Goal: Task Accomplishment & Management: Manage account settings

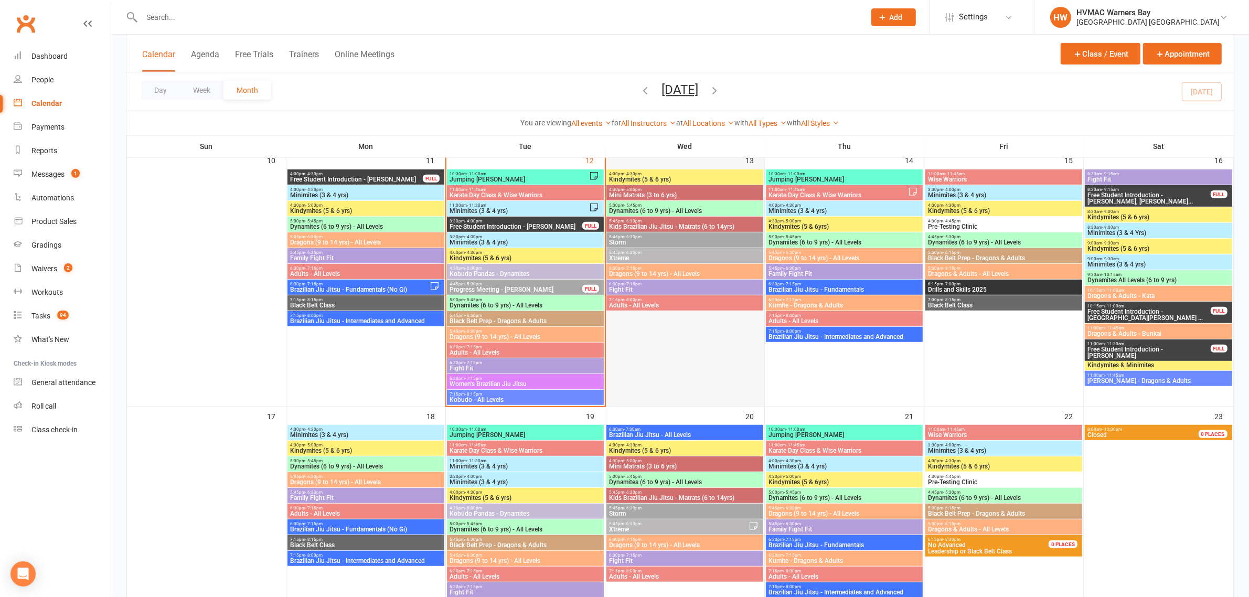
scroll to position [656, 0]
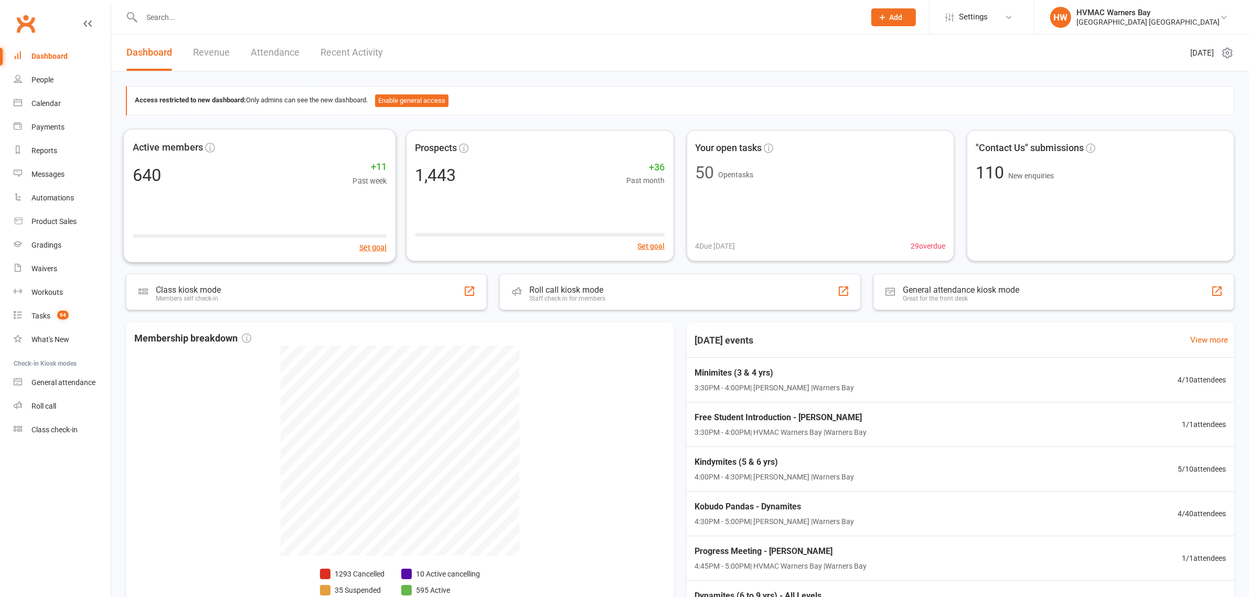
click at [184, 11] on input "text" at bounding box center [497, 17] width 719 height 15
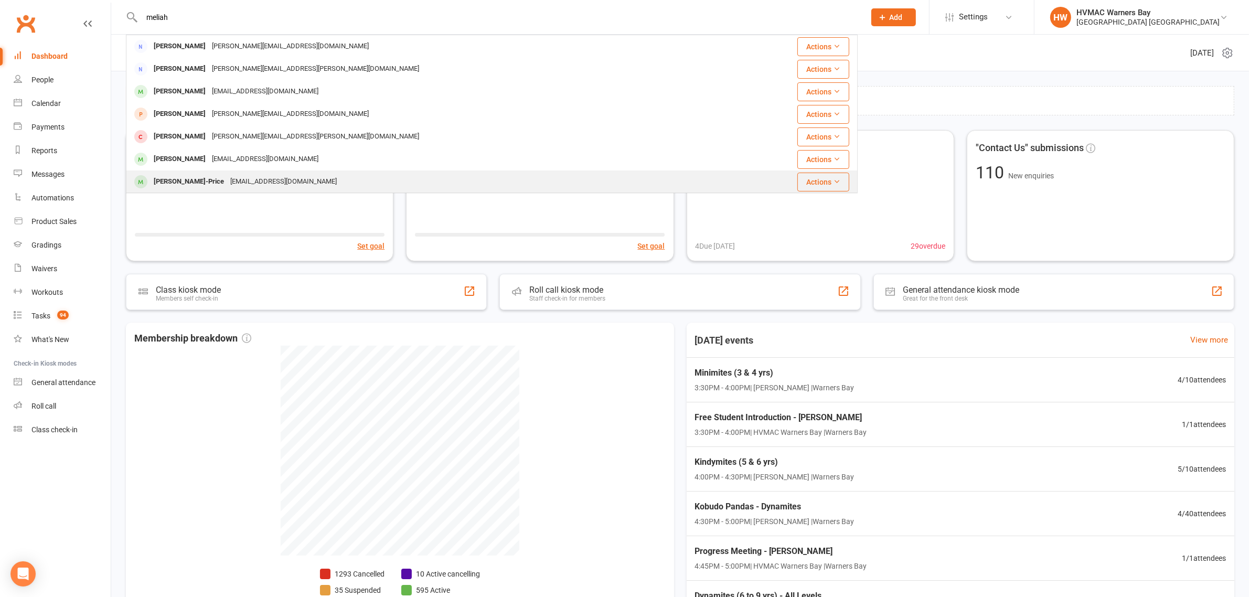
type input "meliah"
click at [214, 179] on div "Meliah Forrester-Price" at bounding box center [189, 181] width 77 height 15
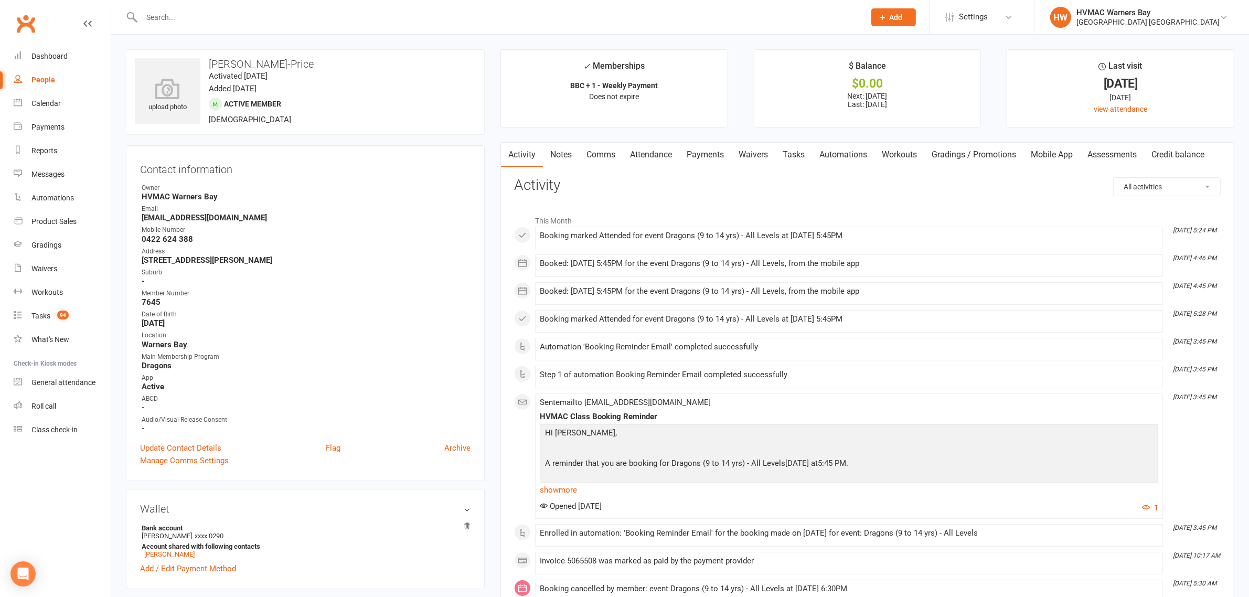
click at [176, 19] on input "text" at bounding box center [497, 17] width 719 height 15
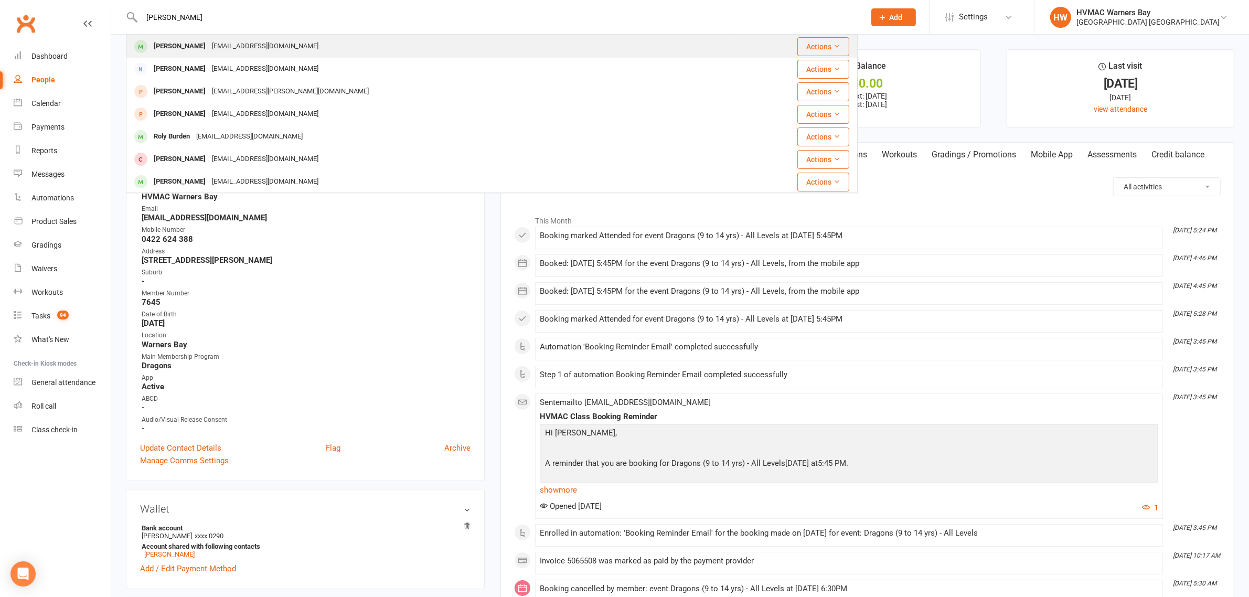
type input "albie burden"
click at [209, 48] on div "[EMAIL_ADDRESS][DOMAIN_NAME]" at bounding box center [265, 46] width 113 height 15
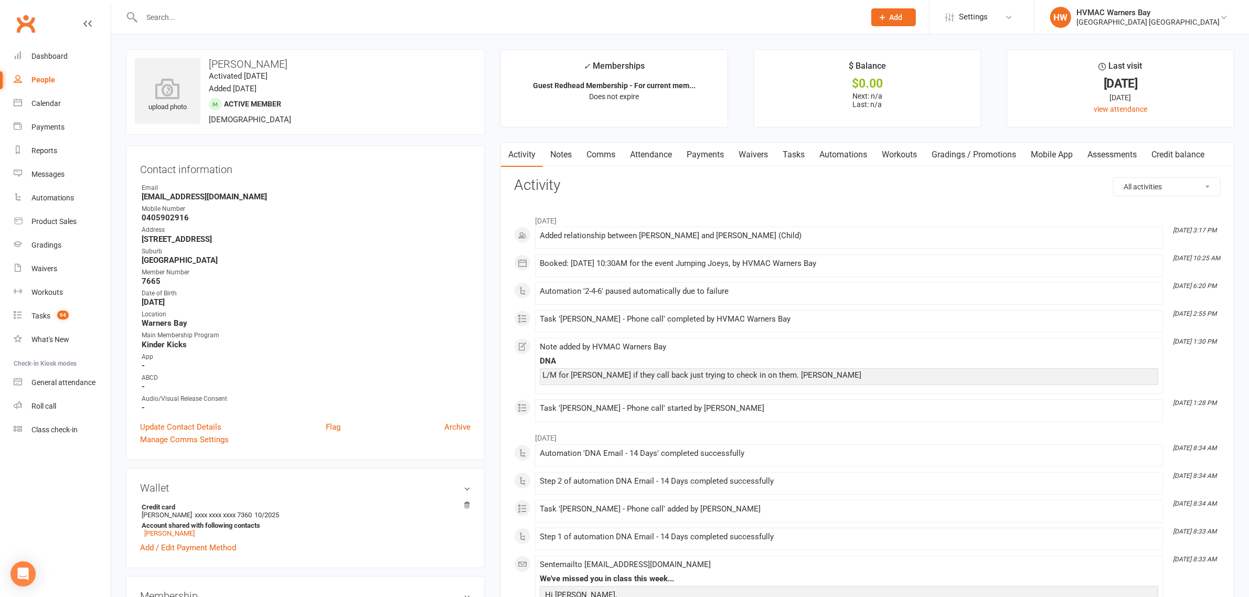
click at [706, 156] on link "Payments" at bounding box center [705, 155] width 52 height 24
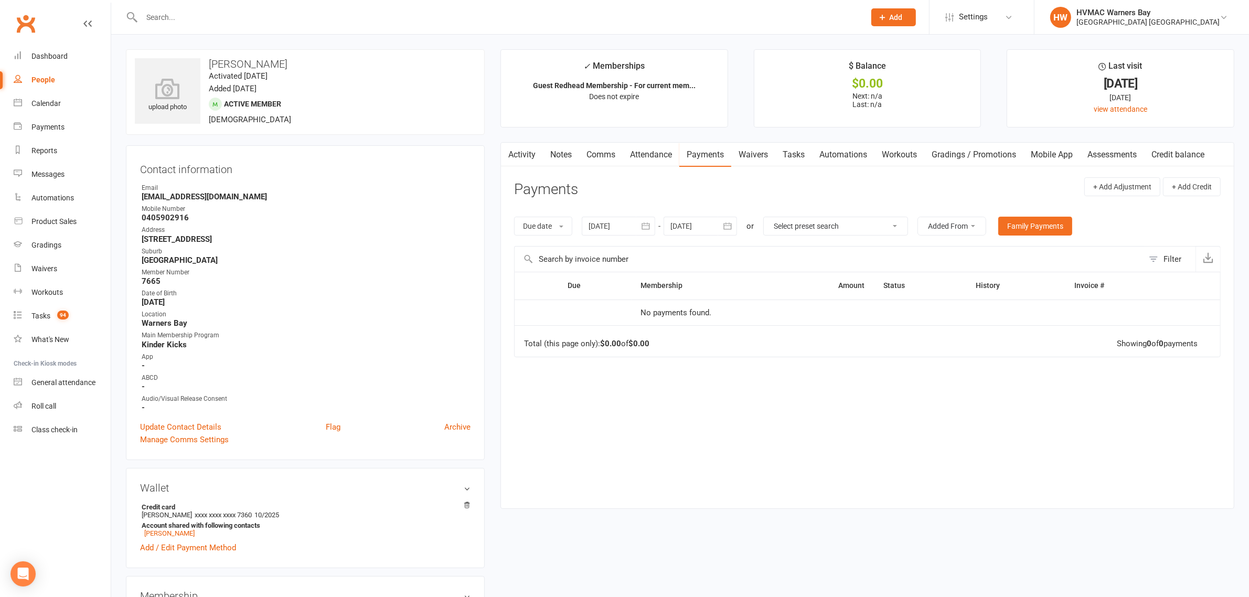
click at [648, 229] on icon "button" at bounding box center [645, 225] width 8 height 7
click at [597, 250] on icon "button" at bounding box center [597, 251] width 7 height 8
click at [621, 287] on span "01" at bounding box center [624, 291] width 8 height 8
type input "01 Jun 2025"
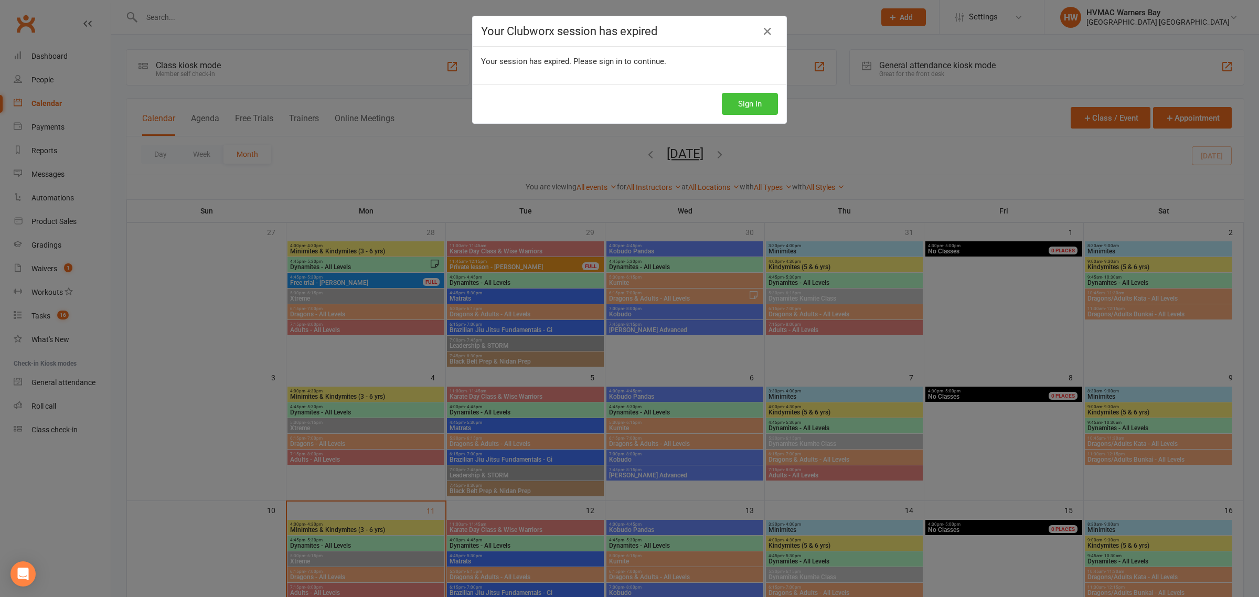
click at [737, 105] on button "Sign In" at bounding box center [750, 104] width 56 height 22
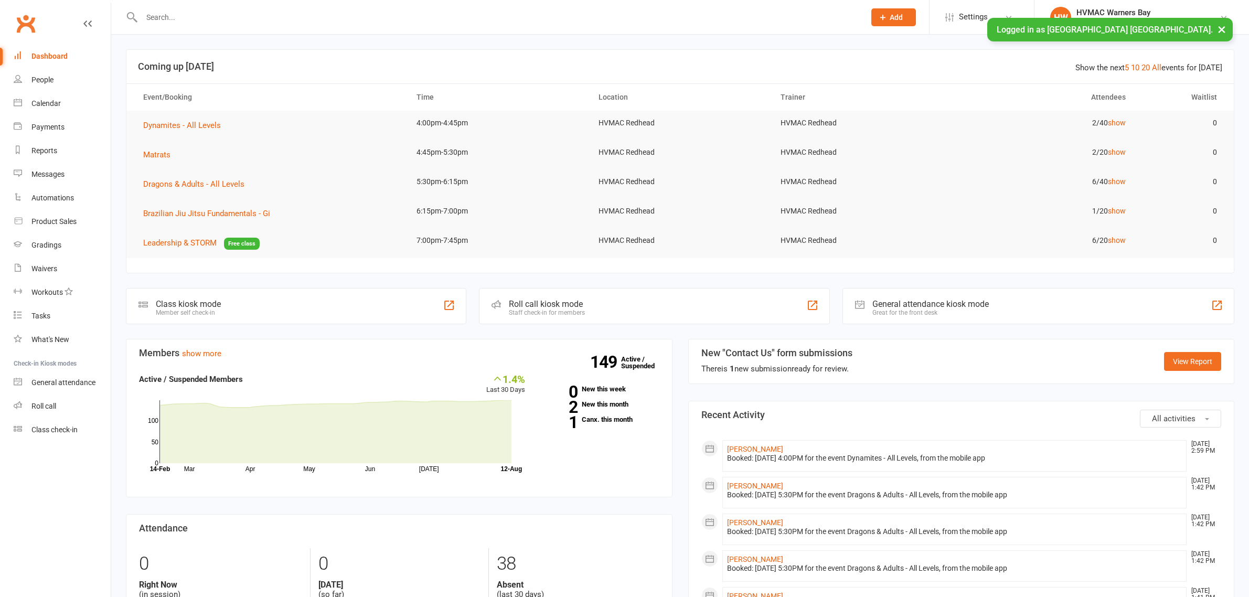
click at [217, 16] on input "text" at bounding box center [497, 17] width 719 height 15
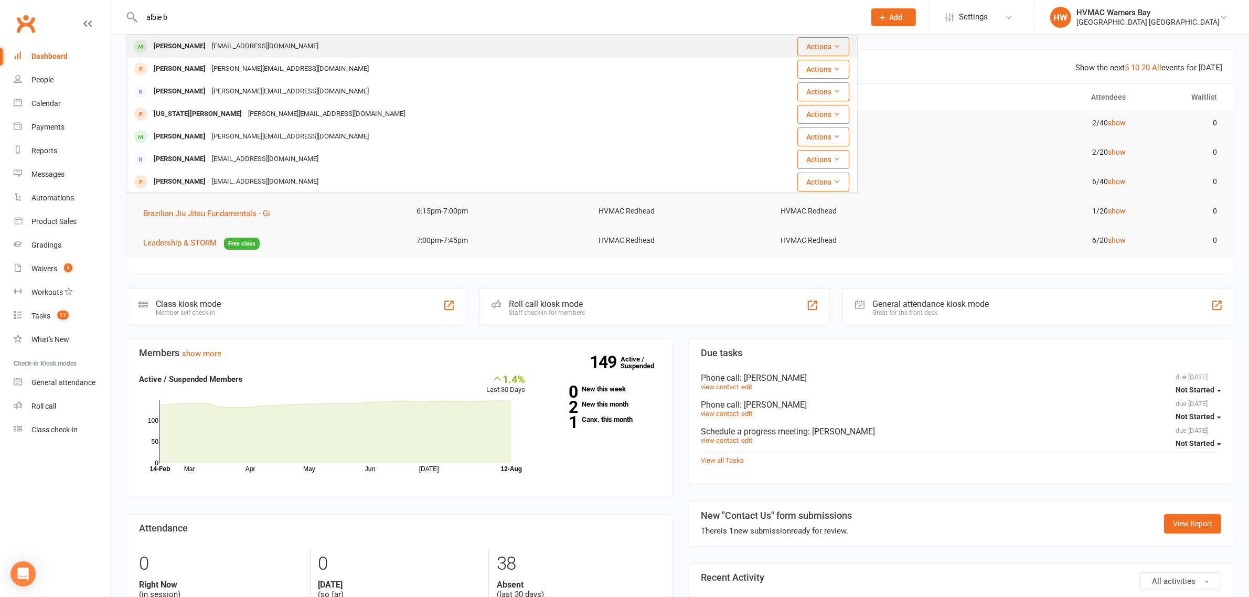
type input "albie b"
click at [219, 36] on div "Albie Burden rachelhelenturner@gmail.com" at bounding box center [430, 47] width 607 height 22
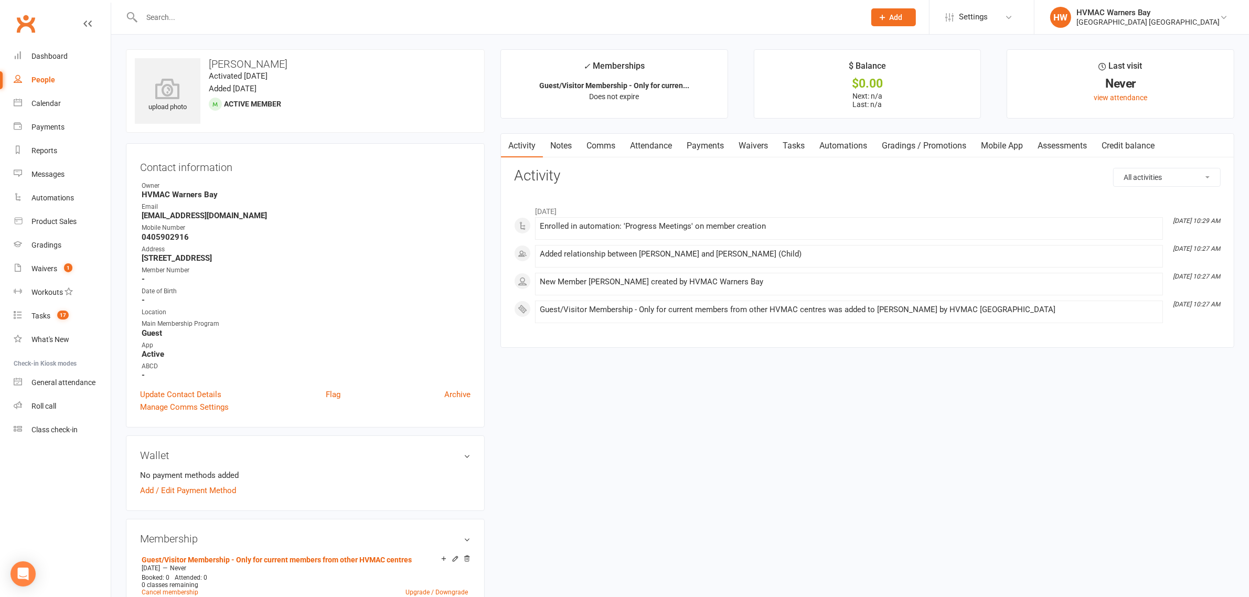
click at [719, 143] on link "Payments" at bounding box center [705, 146] width 52 height 24
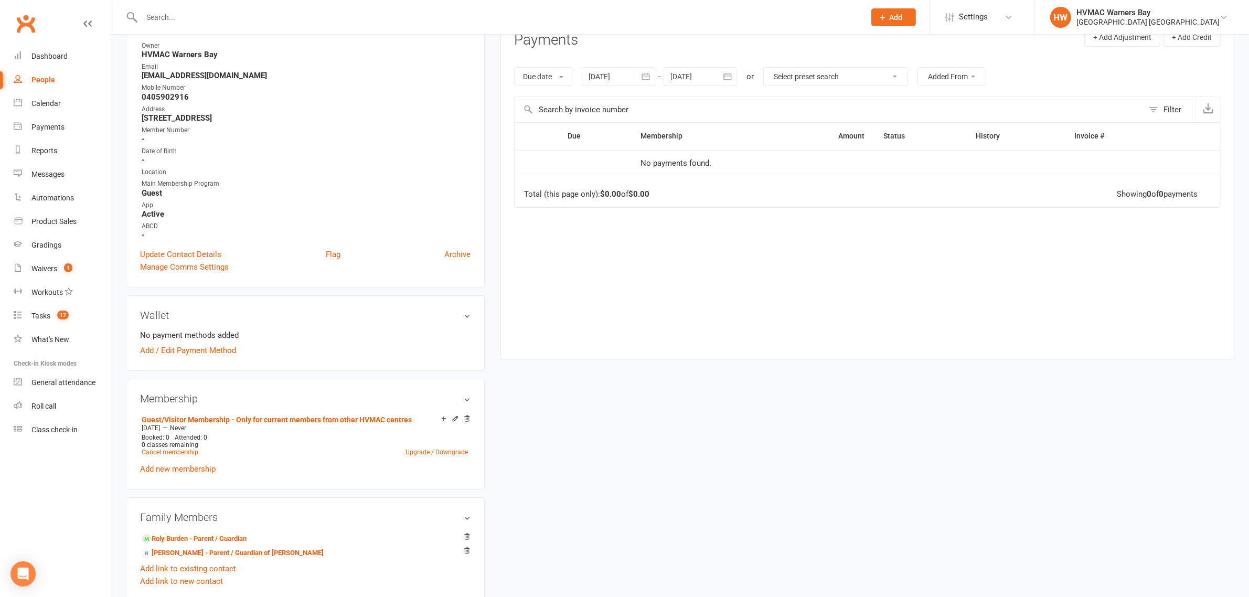
scroll to position [66, 0]
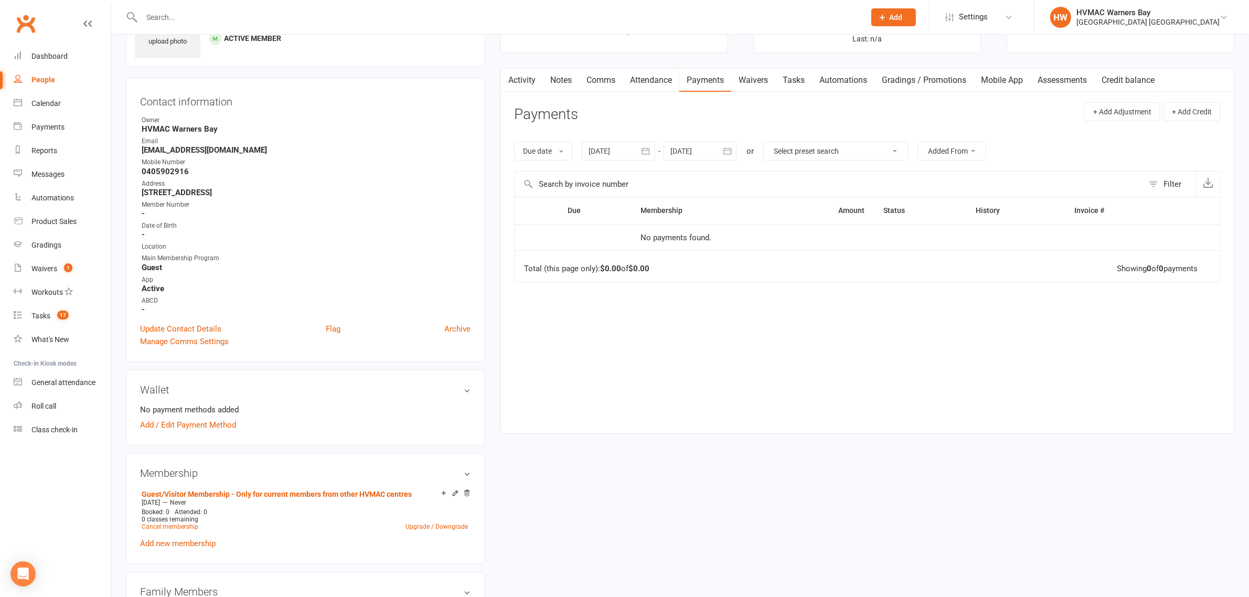
click at [649, 151] on icon "button" at bounding box center [645, 151] width 8 height 7
click at [595, 179] on button "button" at bounding box center [598, 176] width 23 height 19
click at [632, 214] on button "01" at bounding box center [624, 216] width 22 height 19
type input "01 Jun 2025"
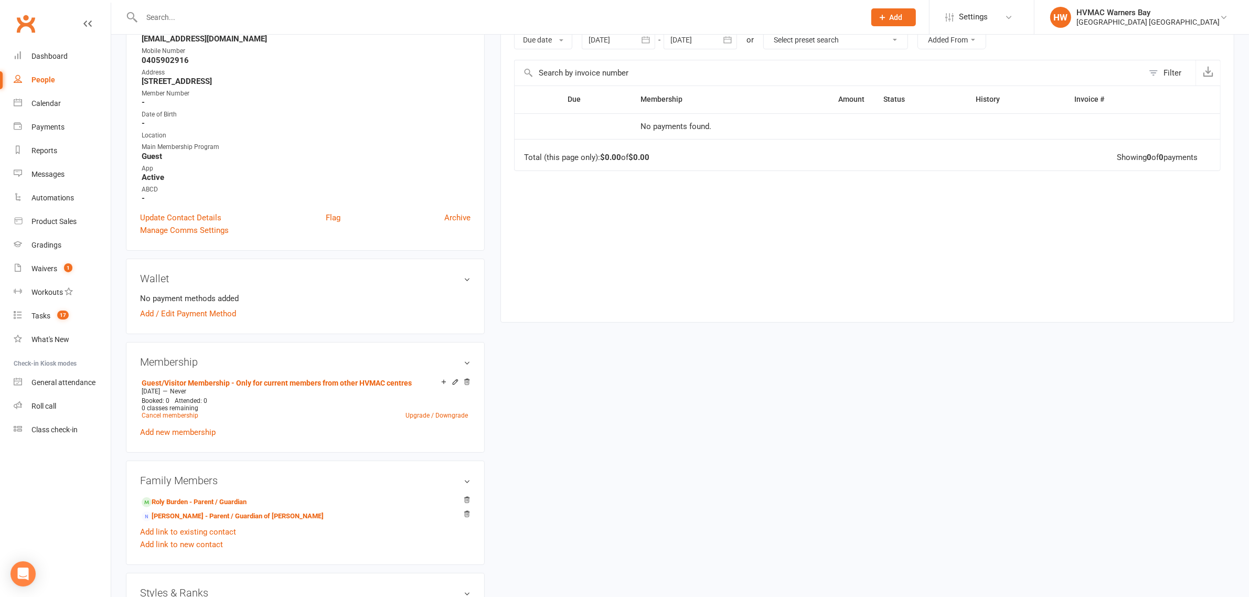
scroll to position [197, 0]
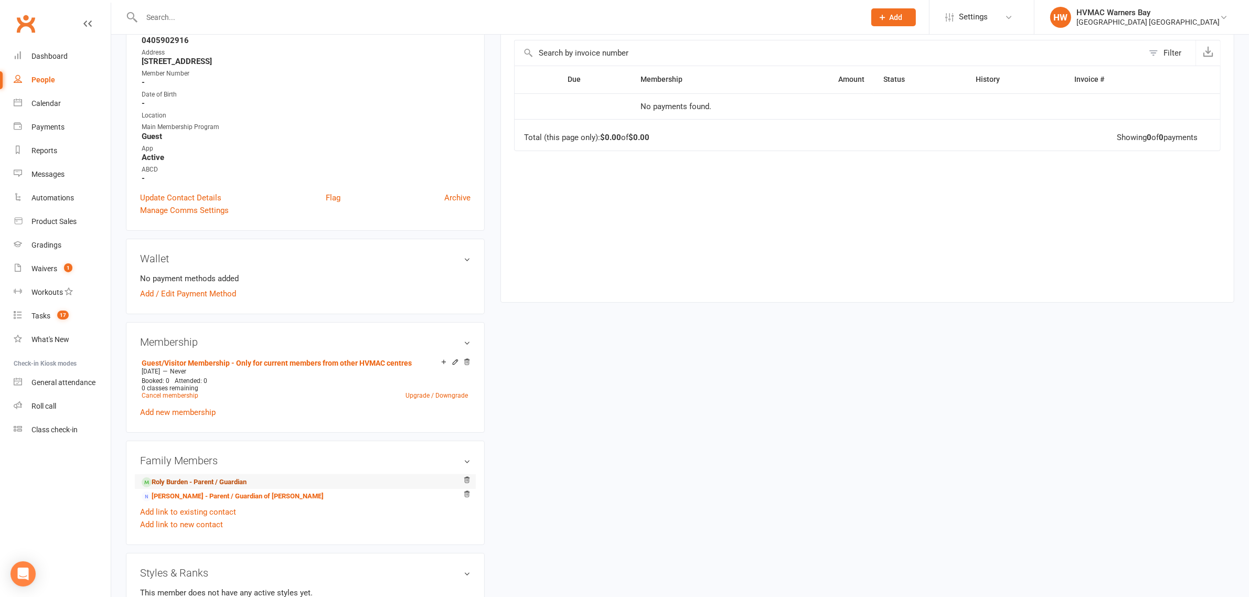
click at [201, 483] on link "Roly Burden - Parent / Guardian" at bounding box center [194, 482] width 105 height 11
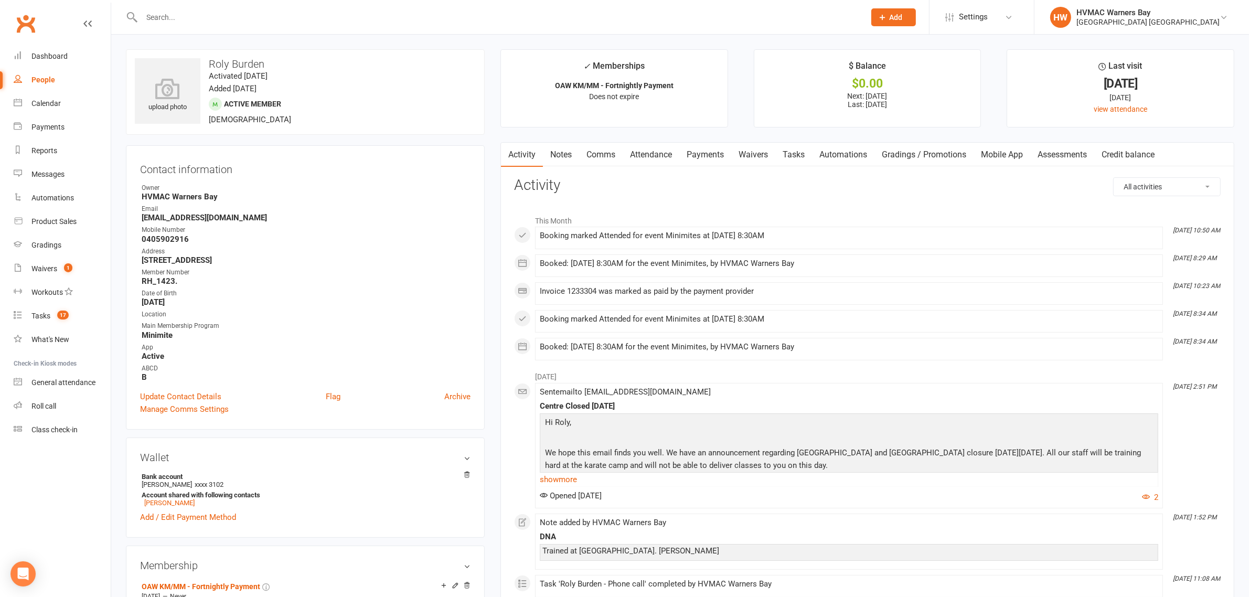
click at [704, 154] on link "Payments" at bounding box center [705, 155] width 52 height 24
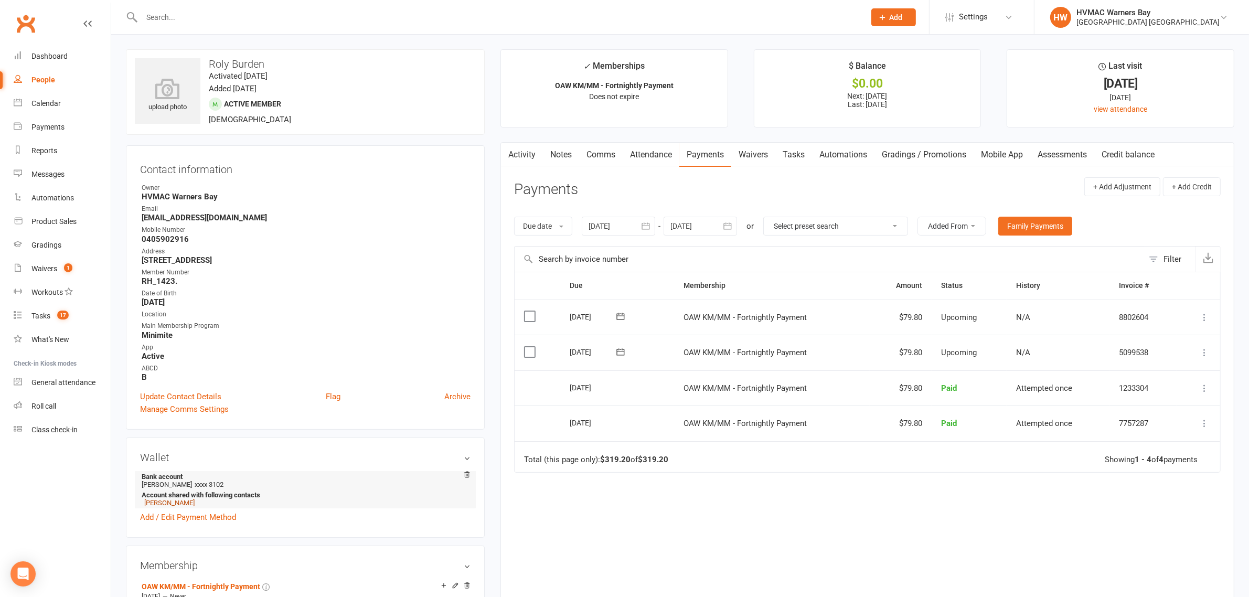
click at [179, 501] on link "[PERSON_NAME]" at bounding box center [169, 503] width 50 height 8
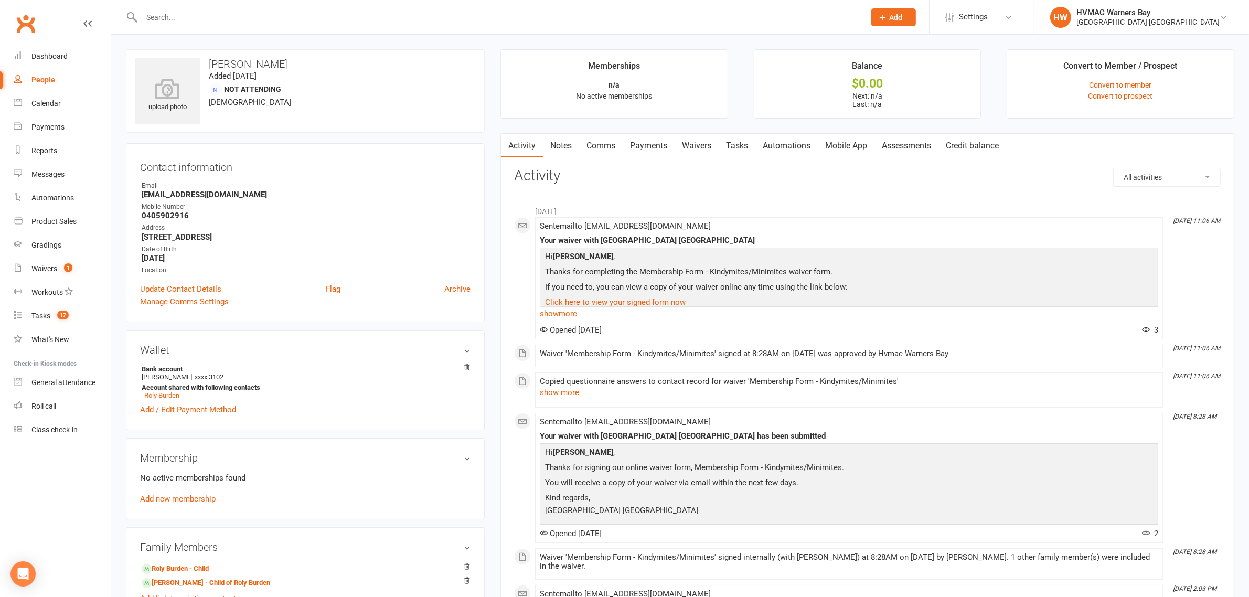
click at [704, 148] on link "Waivers" at bounding box center [696, 146] width 44 height 24
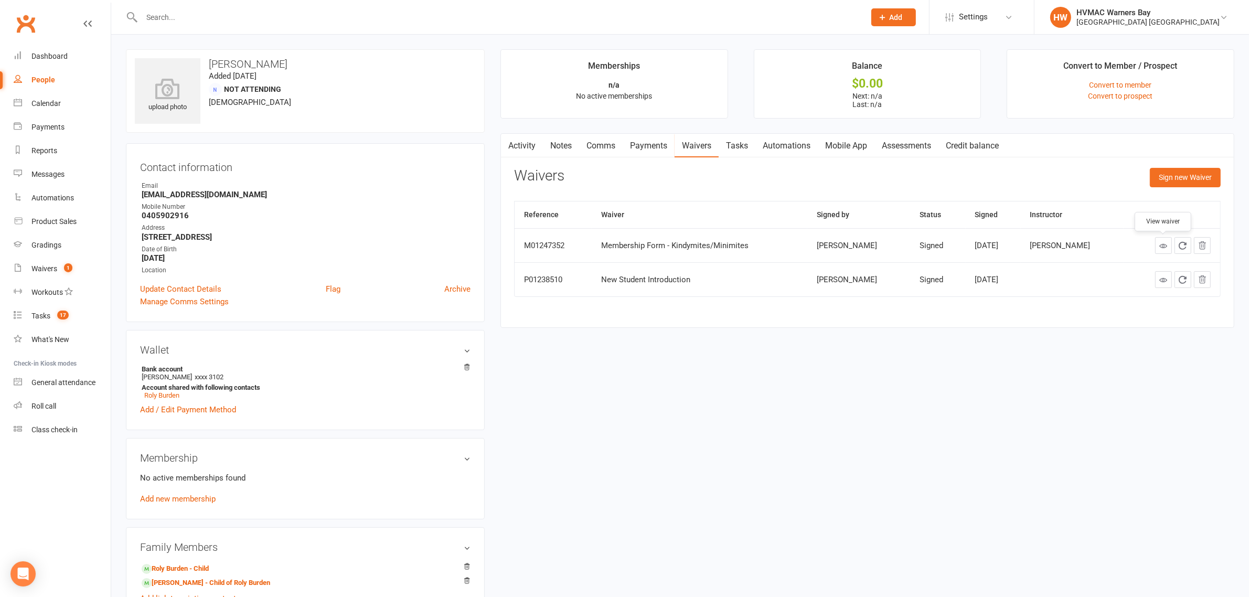
click at [1160, 250] on icon at bounding box center [1163, 246] width 8 height 8
click at [1184, 179] on button "Sign new Waiver" at bounding box center [1185, 177] width 71 height 19
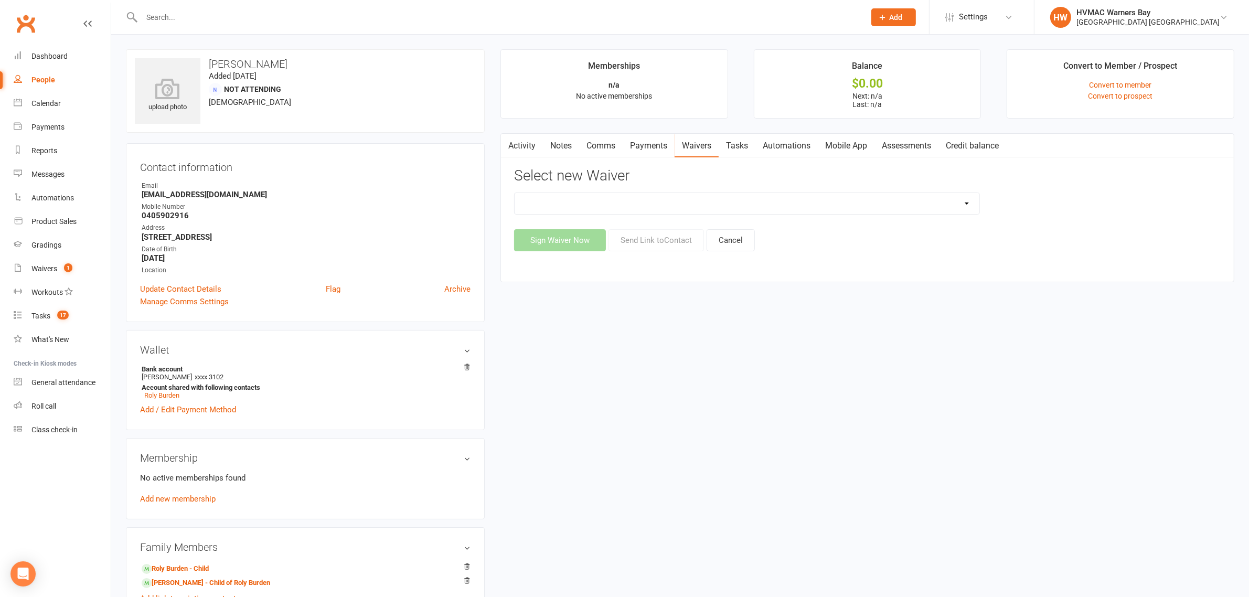
click at [839, 208] on select "1st Kyu Goals Assessment Cancellation Form Membership Downgrade Form Membership…" at bounding box center [746, 203] width 465 height 21
select select "5547"
click at [514, 193] on select "1st Kyu Goals Assessment Cancellation Form Membership Downgrade Form Membership…" at bounding box center [746, 203] width 465 height 21
click at [680, 243] on button "Send Link to Contact" at bounding box center [655, 240] width 95 height 22
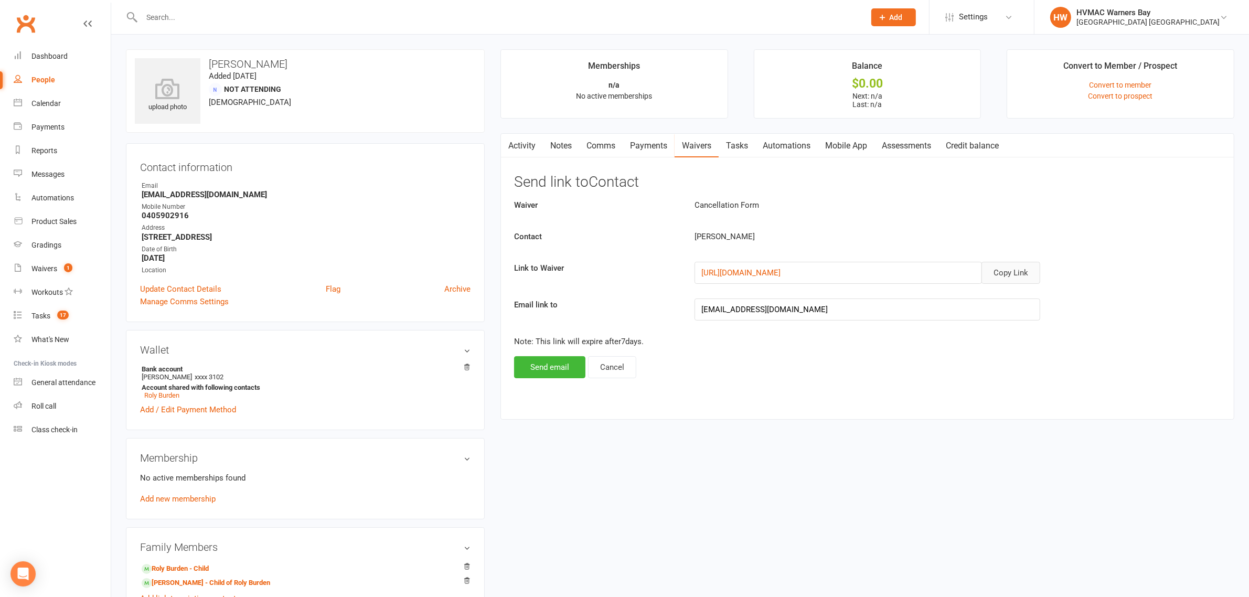
click at [1003, 267] on button "Copy Link" at bounding box center [1010, 273] width 59 height 22
click at [552, 364] on button "Send email" at bounding box center [549, 367] width 71 height 22
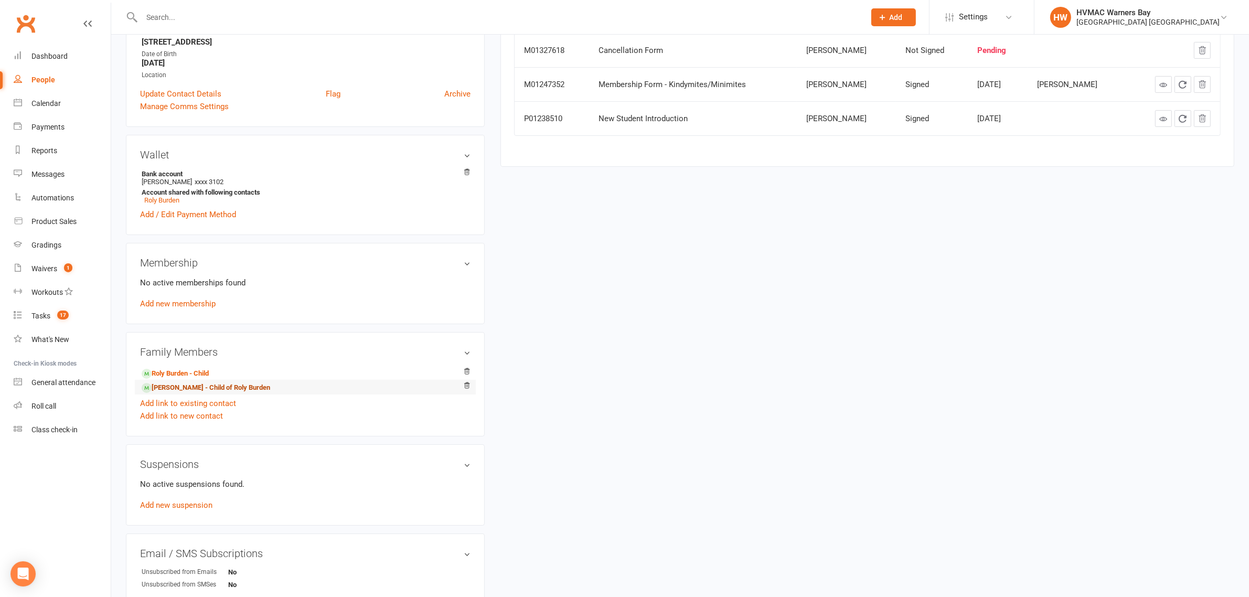
scroll to position [197, 0]
click at [203, 388] on link "Albie Burden - Child of Roly Burden" at bounding box center [206, 386] width 128 height 11
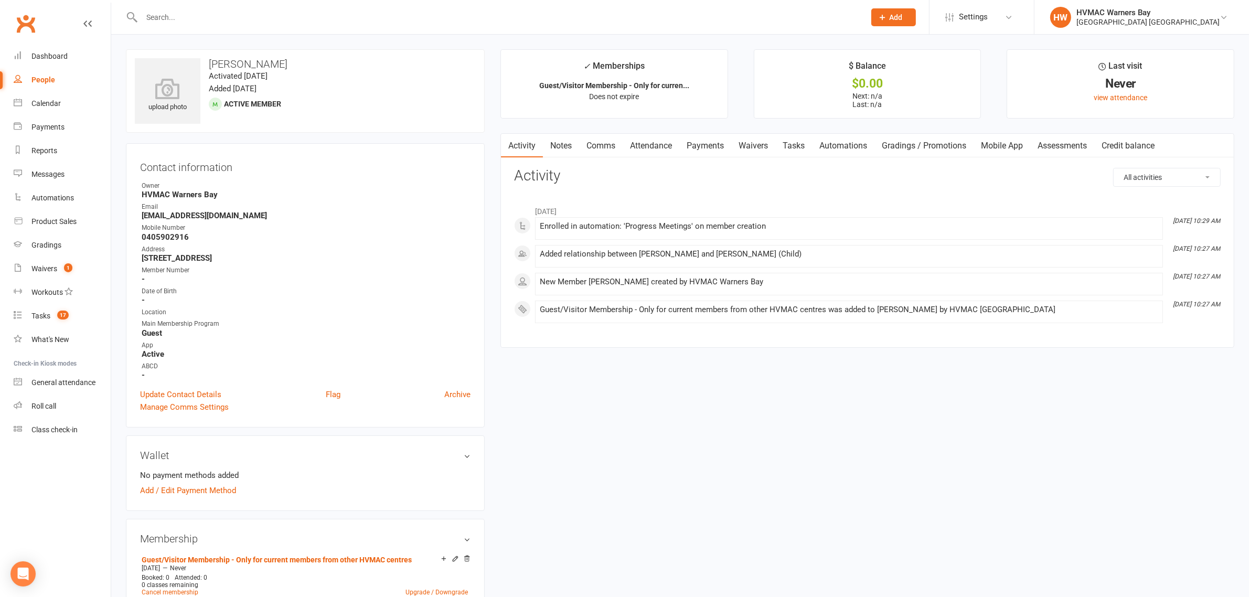
click at [559, 147] on link "Notes" at bounding box center [561, 146] width 36 height 24
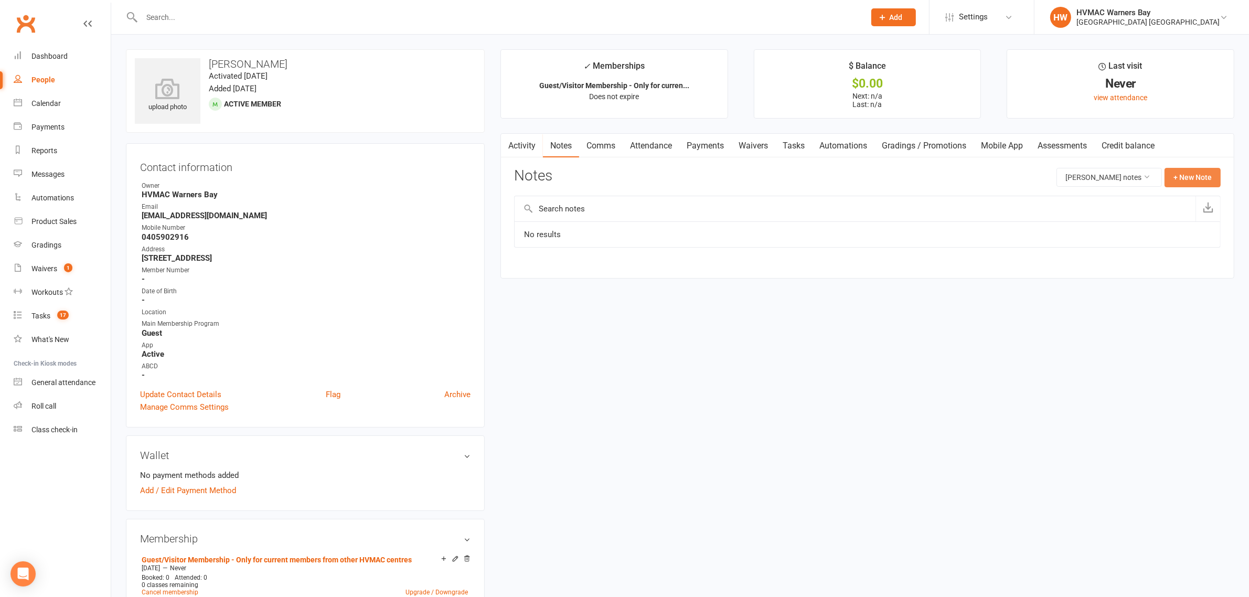
click at [1187, 171] on button "+ New Note" at bounding box center [1192, 177] width 56 height 19
paste textarea "hello Please could I cancel my son Albie Burden’s membership? Please confirm wh…"
type textarea "hello Please could I cancel my son Albie Burden’s membership? Please confirm wh…"
click at [551, 358] on button "Save Note" at bounding box center [548, 360] width 69 height 22
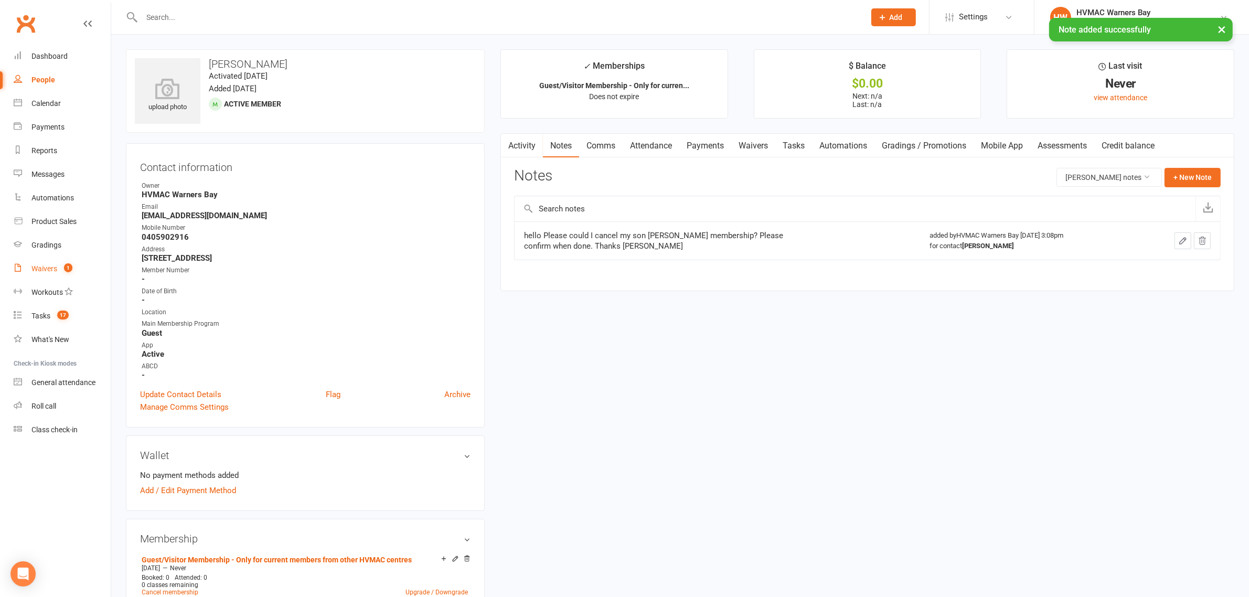
click at [50, 265] on div "Waivers" at bounding box center [44, 268] width 26 height 8
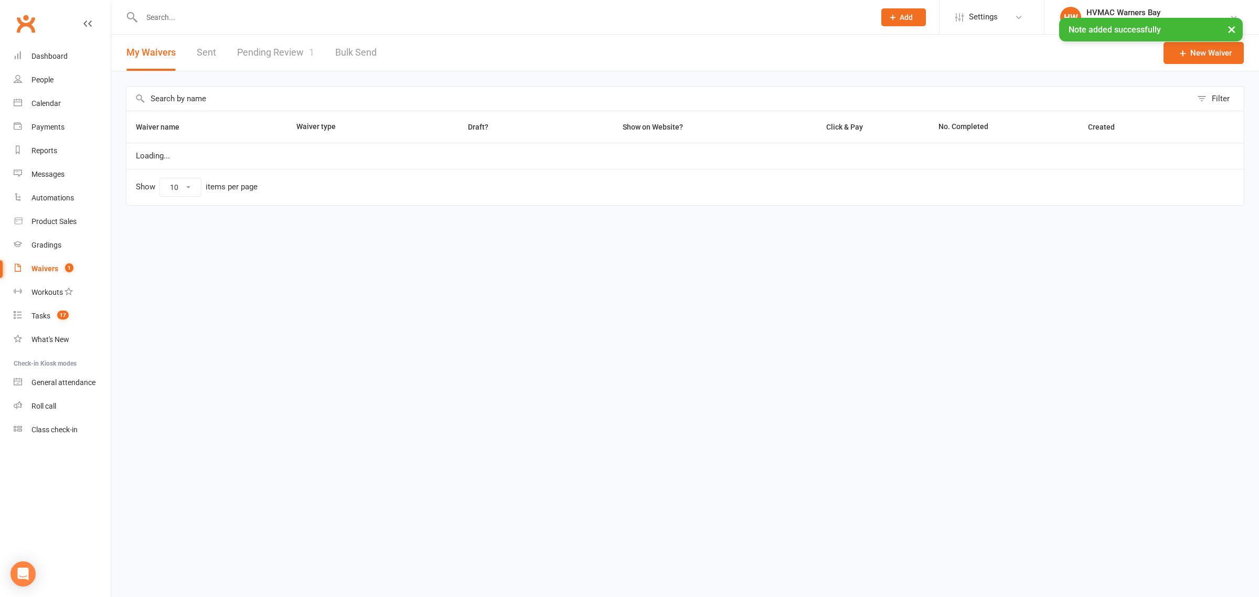
drag, startPoint x: 304, startPoint y: 50, endPoint x: 299, endPoint y: 53, distance: 6.1
click at [304, 49] on link "Pending Review 1" at bounding box center [275, 53] width 77 height 36
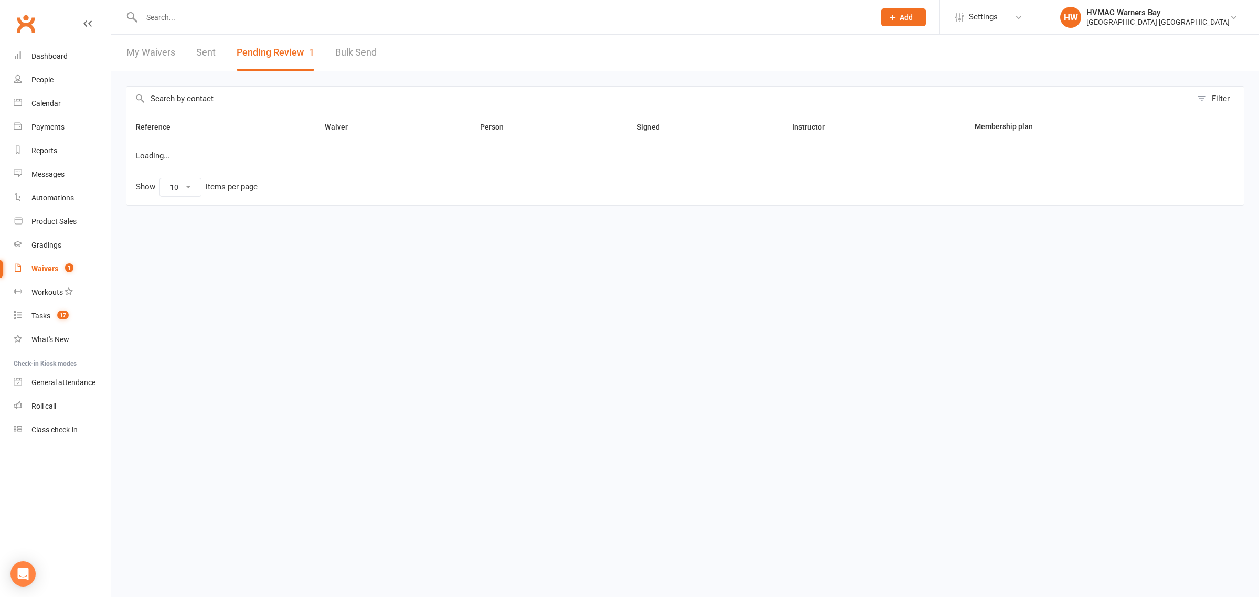
select select "100"
click at [461, 156] on link "Wayne Baker" at bounding box center [538, 160] width 155 height 9
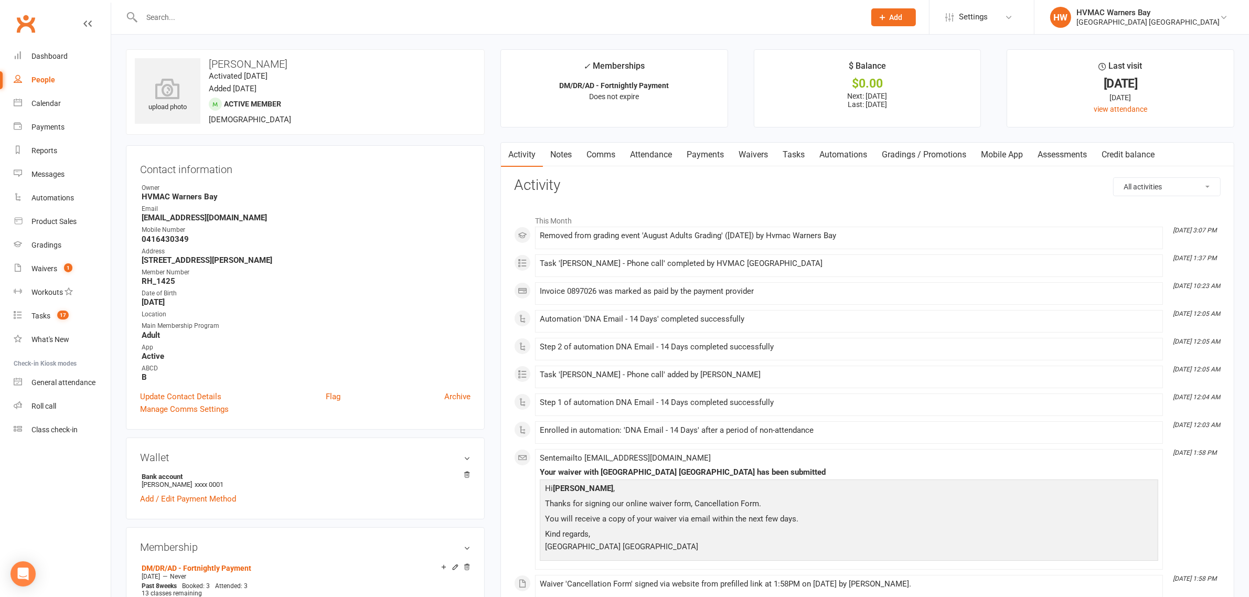
click at [237, 20] on input "text" at bounding box center [497, 17] width 719 height 15
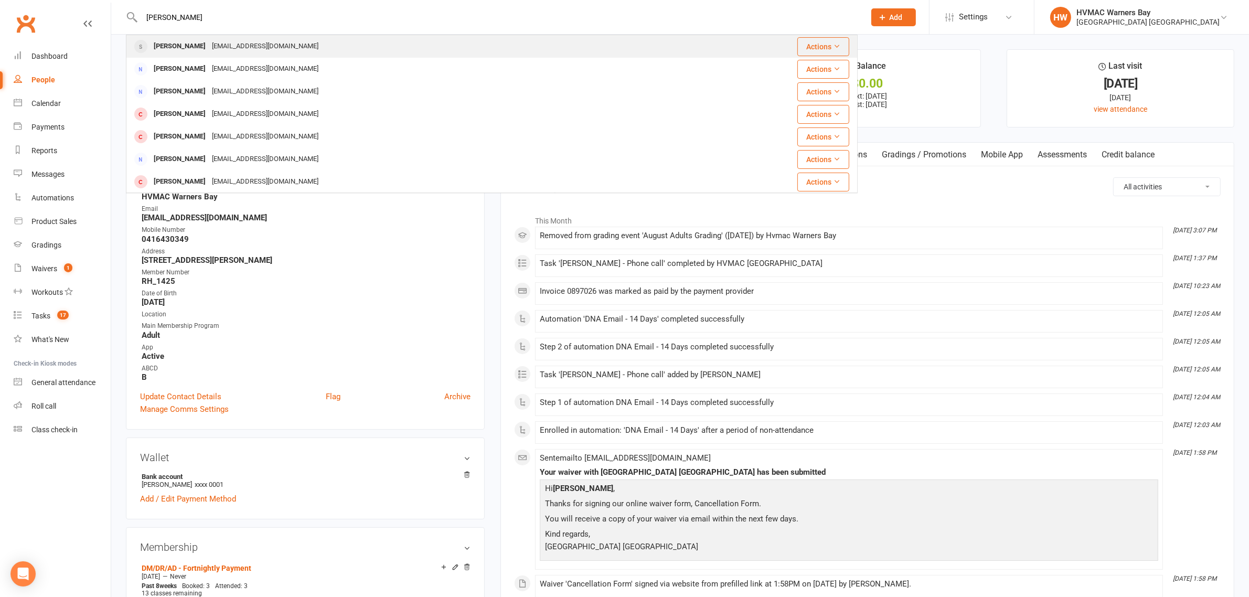
type input "brett english"
click at [239, 40] on div "brettenglish1961@gmail.com" at bounding box center [265, 46] width 113 height 15
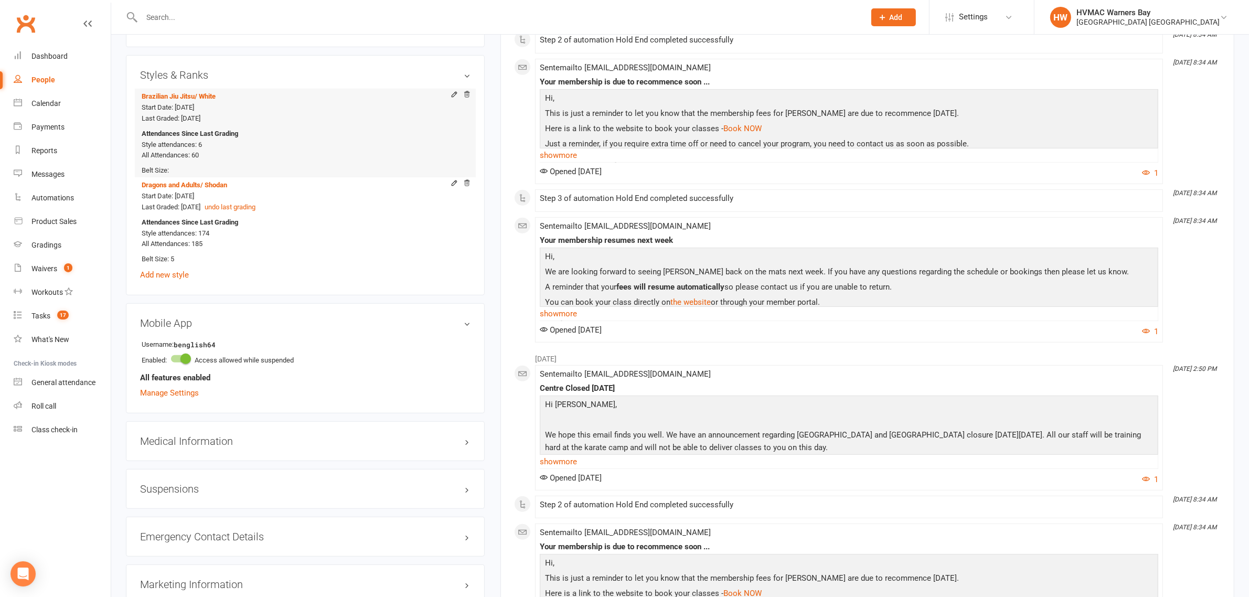
scroll to position [721, 0]
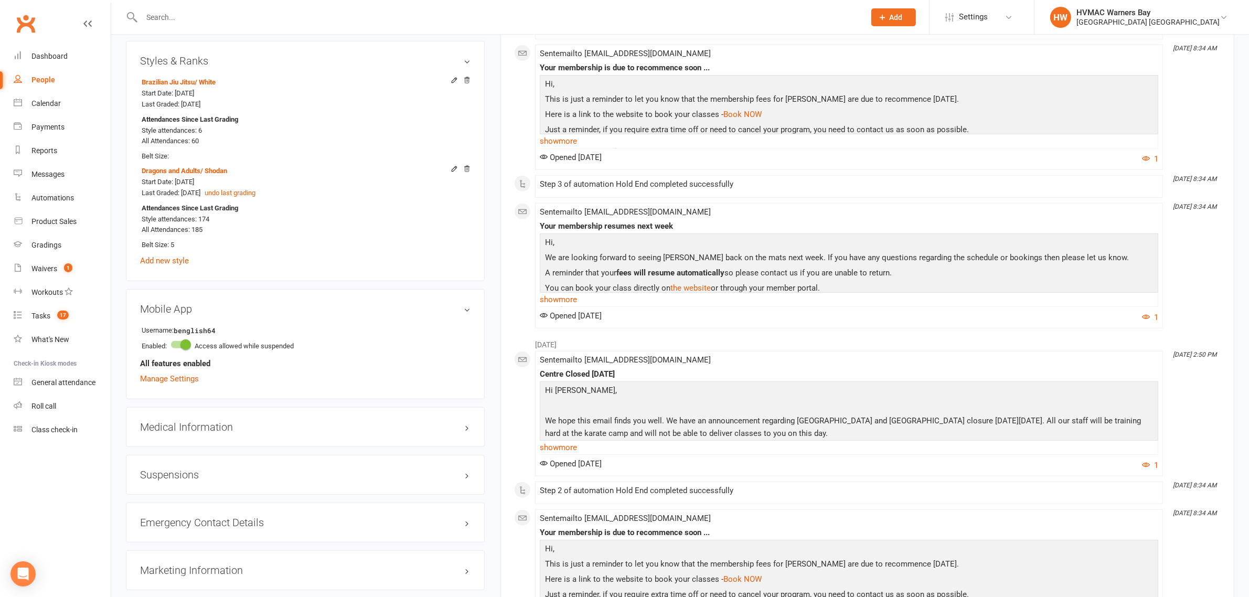
click at [463, 475] on h3 "Suspensions" at bounding box center [305, 475] width 330 height 12
click at [457, 517] on icon at bounding box center [454, 519] width 5 height 5
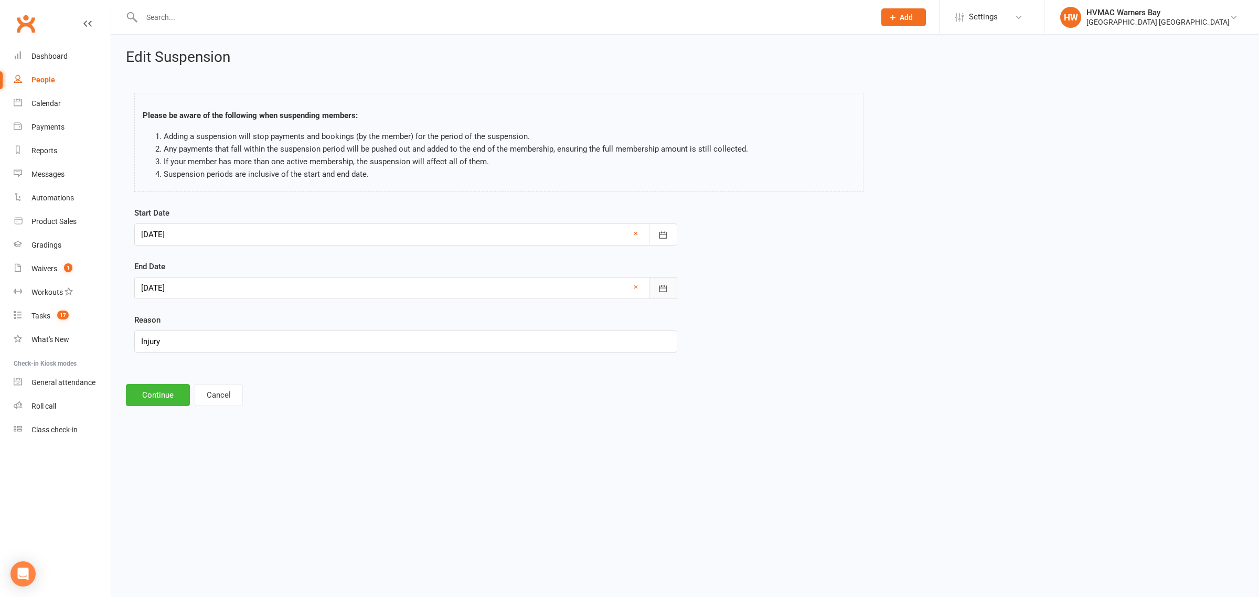
click at [662, 288] on icon "button" at bounding box center [663, 288] width 10 height 10
click at [315, 317] on icon "button" at bounding box center [316, 314] width 7 height 8
click at [179, 405] on button "21" at bounding box center [177, 414] width 22 height 19
type input "21 Sep 2025"
click at [148, 392] on button "Continue" at bounding box center [158, 395] width 64 height 22
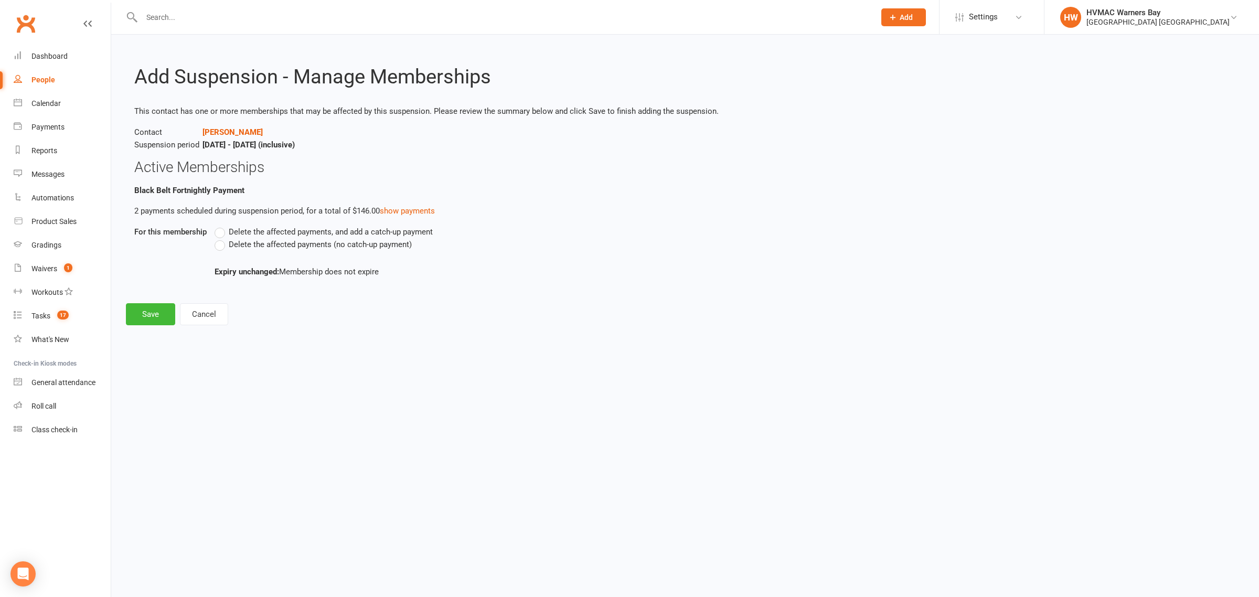
click at [219, 245] on label "Delete the affected payments (no catch-up payment)" at bounding box center [312, 244] width 197 height 13
click at [219, 238] on input "Delete the affected payments (no catch-up payment)" at bounding box center [217, 238] width 7 height 0
click at [170, 310] on button "Save" at bounding box center [150, 314] width 49 height 22
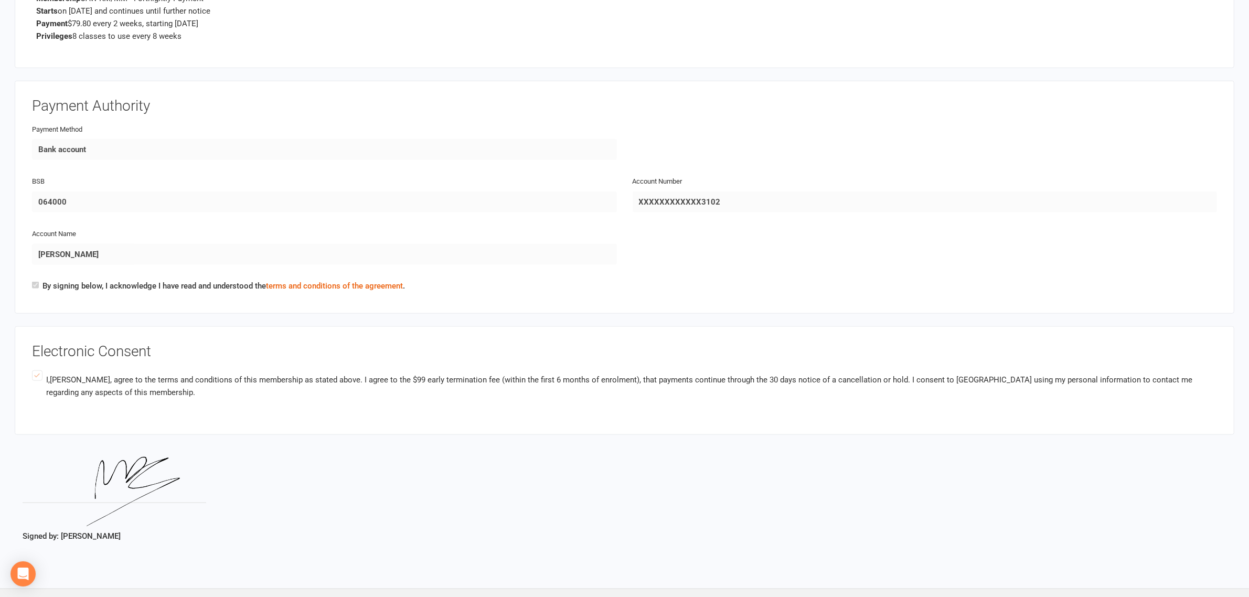
scroll to position [1639, 0]
